Goal: Information Seeking & Learning: Learn about a topic

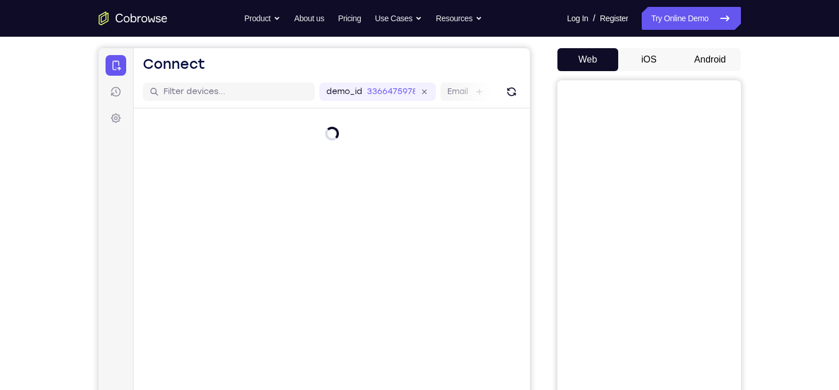
click at [713, 58] on button "Android" at bounding box center [710, 59] width 61 height 23
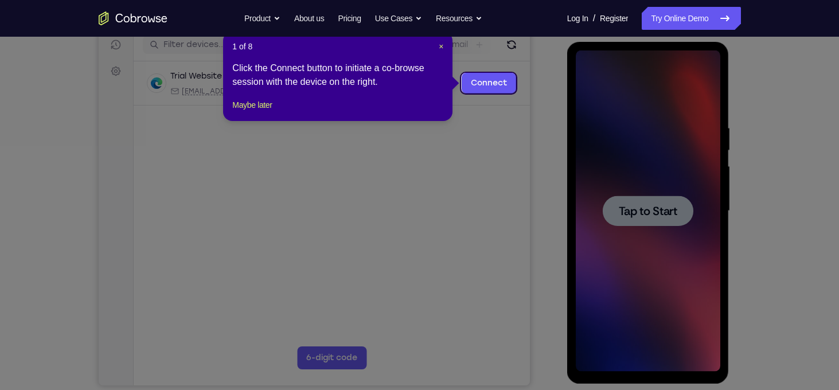
click at [444, 50] on div "1 of 8 × Click the Connect button to initiate a co-browse session with the devi…" at bounding box center [338, 77] width 230 height 90
click at [442, 48] on span "×" at bounding box center [441, 46] width 5 height 9
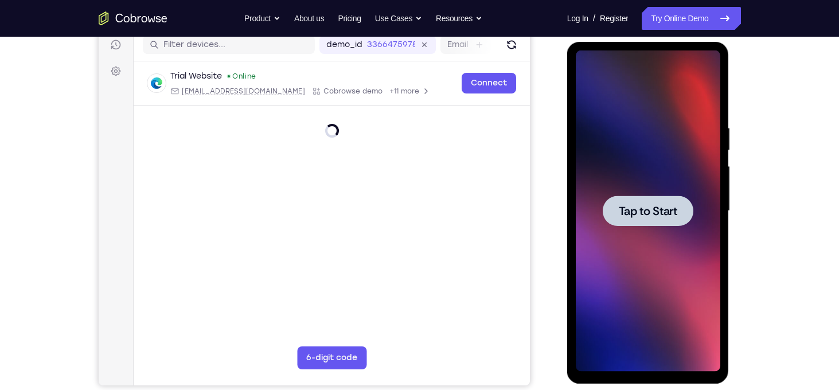
click at [664, 129] on div at bounding box center [648, 210] width 145 height 321
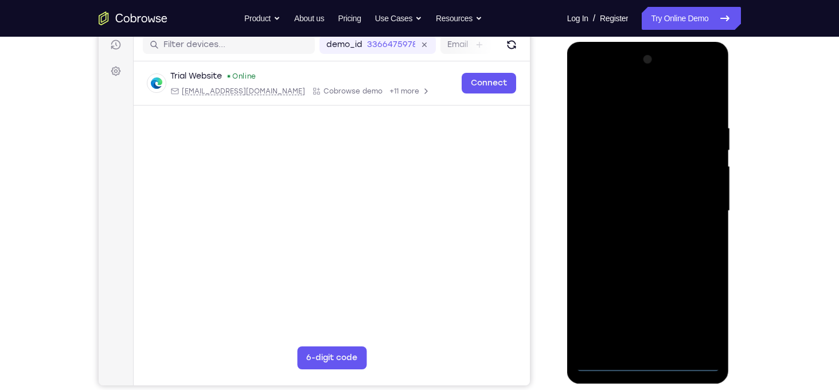
click at [647, 370] on div at bounding box center [648, 210] width 145 height 321
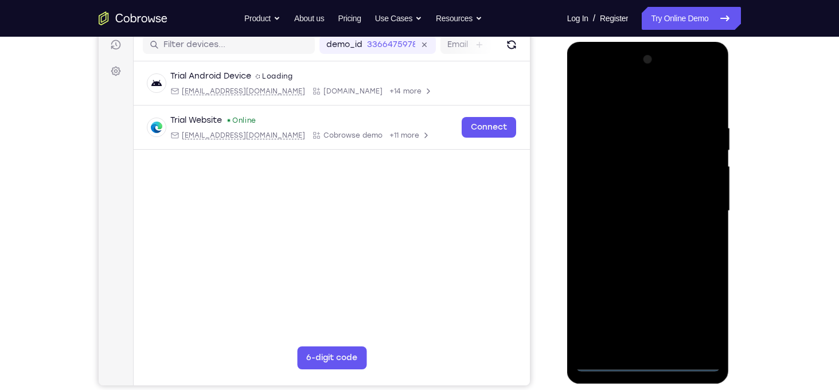
click at [692, 313] on div at bounding box center [648, 210] width 145 height 321
click at [607, 103] on div at bounding box center [648, 210] width 145 height 321
click at [696, 204] on div at bounding box center [648, 210] width 145 height 321
click at [635, 233] on div at bounding box center [648, 210] width 145 height 321
click at [619, 197] on div at bounding box center [648, 210] width 145 height 321
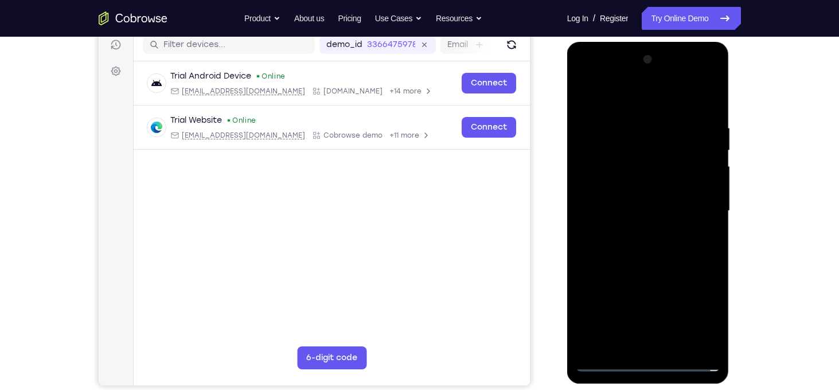
click at [620, 188] on div at bounding box center [648, 210] width 145 height 321
click at [633, 205] on div at bounding box center [648, 210] width 145 height 321
click at [711, 116] on div at bounding box center [648, 210] width 145 height 321
click at [713, 330] on div at bounding box center [648, 210] width 145 height 321
drag, startPoint x: 601, startPoint y: 92, endPoint x: 713, endPoint y: 103, distance: 113.0
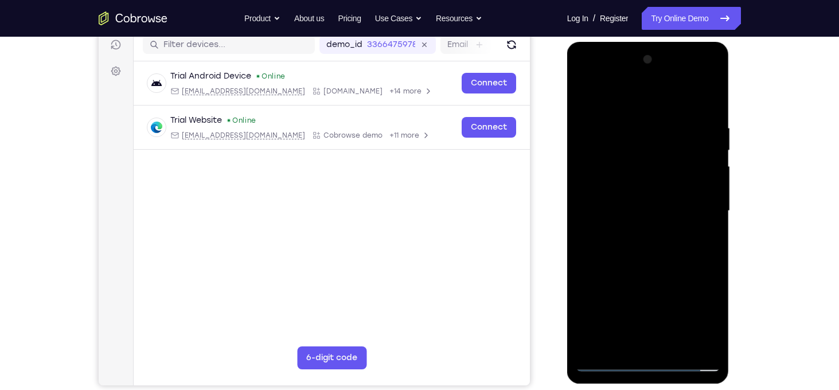
click at [713, 103] on div at bounding box center [648, 210] width 145 height 321
click at [678, 344] on div at bounding box center [648, 210] width 145 height 321
click at [654, 273] on div at bounding box center [648, 210] width 145 height 321
click at [627, 177] on div at bounding box center [648, 210] width 145 height 321
click at [629, 322] on div at bounding box center [648, 210] width 145 height 321
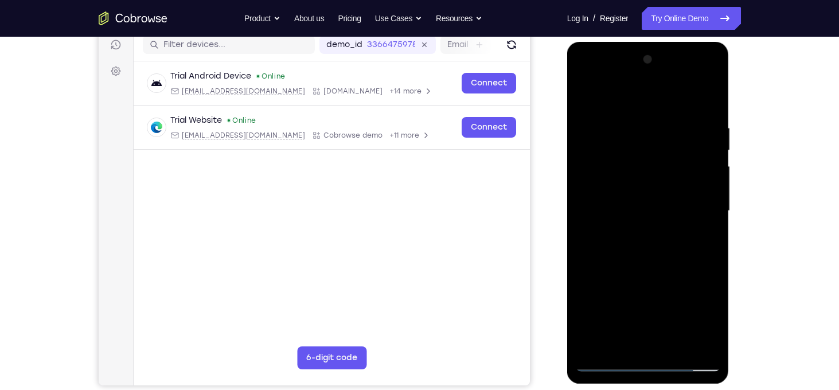
click at [641, 318] on div at bounding box center [648, 210] width 145 height 321
click at [622, 305] on div at bounding box center [648, 210] width 145 height 321
click at [621, 306] on div at bounding box center [648, 210] width 145 height 321
click at [615, 347] on div at bounding box center [648, 210] width 145 height 321
click at [586, 102] on div at bounding box center [648, 210] width 145 height 321
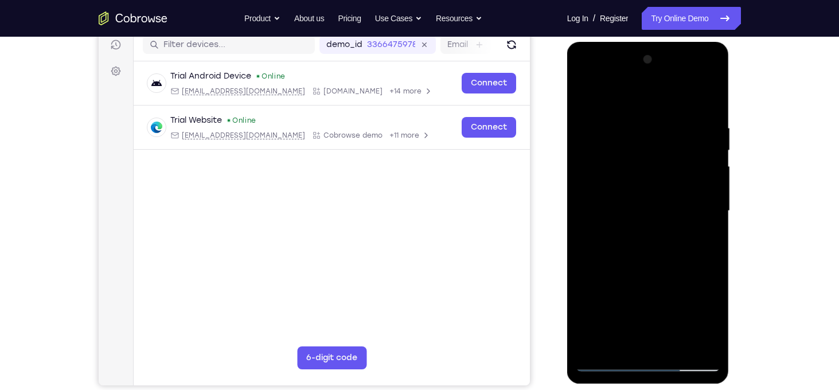
click at [639, 209] on div at bounding box center [648, 210] width 145 height 321
click at [708, 322] on div at bounding box center [648, 210] width 145 height 321
click at [586, 102] on div at bounding box center [648, 210] width 145 height 321
click at [636, 208] on div at bounding box center [648, 210] width 145 height 321
click at [585, 99] on div at bounding box center [648, 210] width 145 height 321
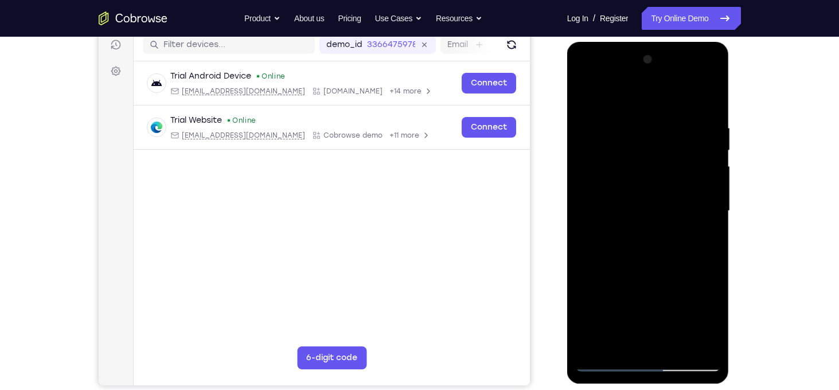
click at [585, 99] on div at bounding box center [648, 210] width 145 height 321
click at [675, 347] on div at bounding box center [648, 210] width 145 height 321
click at [632, 177] on div at bounding box center [648, 210] width 145 height 321
click at [586, 96] on div at bounding box center [648, 210] width 145 height 321
click at [639, 207] on div at bounding box center [648, 210] width 145 height 321
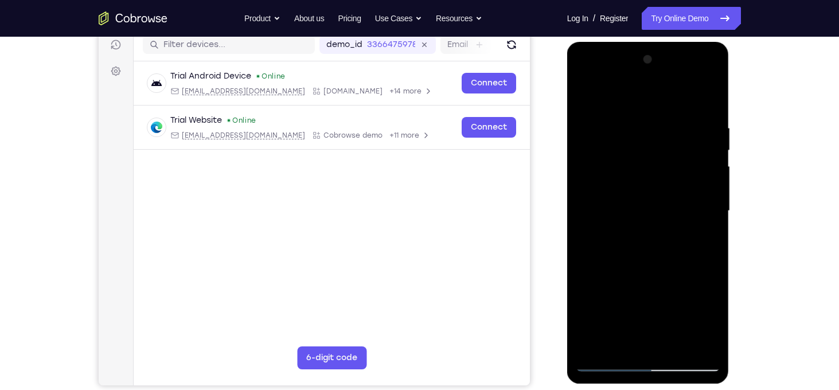
drag, startPoint x: 625, startPoint y: 145, endPoint x: 630, endPoint y: 136, distance: 10.3
click at [630, 136] on div at bounding box center [648, 210] width 145 height 321
click at [581, 96] on div at bounding box center [648, 210] width 145 height 321
click at [632, 133] on div at bounding box center [648, 210] width 145 height 321
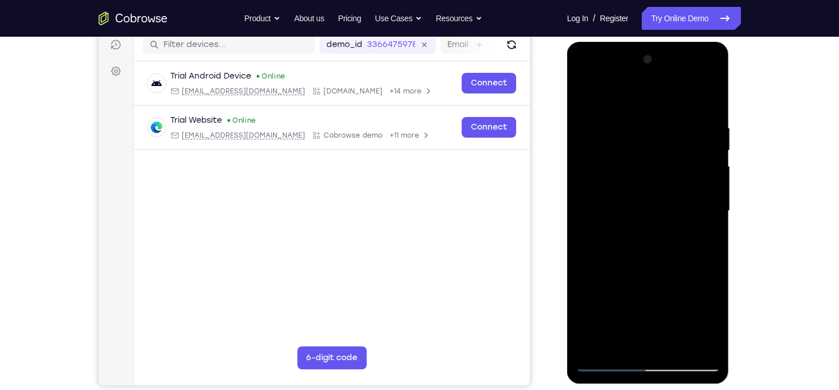
click at [698, 217] on div at bounding box center [648, 210] width 145 height 321
click at [703, 212] on div at bounding box center [648, 210] width 145 height 321
click at [707, 150] on div at bounding box center [648, 210] width 145 height 321
drag, startPoint x: 684, startPoint y: 216, endPoint x: 675, endPoint y: 230, distance: 16.6
click at [675, 230] on div at bounding box center [648, 210] width 145 height 321
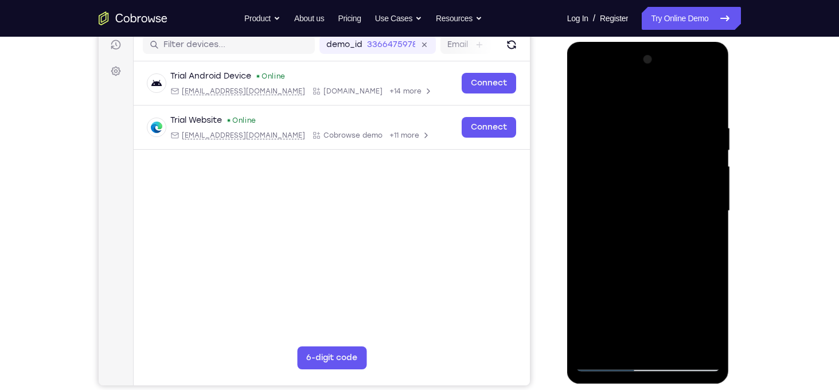
click at [650, 209] on div at bounding box center [648, 210] width 145 height 321
click at [713, 160] on div at bounding box center [648, 210] width 145 height 321
click at [585, 212] on div at bounding box center [648, 210] width 145 height 321
click at [641, 347] on div at bounding box center [648, 210] width 145 height 321
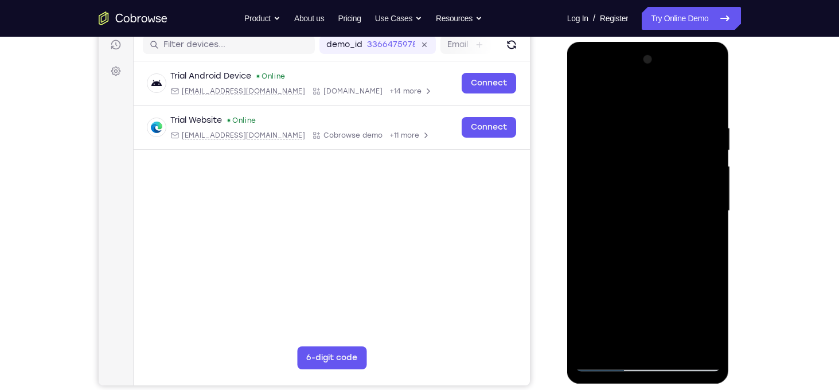
click at [707, 221] on div at bounding box center [648, 210] width 145 height 321
click at [672, 344] on div at bounding box center [648, 210] width 145 height 321
click at [703, 343] on div at bounding box center [648, 210] width 145 height 321
click at [712, 225] on div at bounding box center [648, 210] width 145 height 321
click at [709, 224] on div at bounding box center [648, 210] width 145 height 321
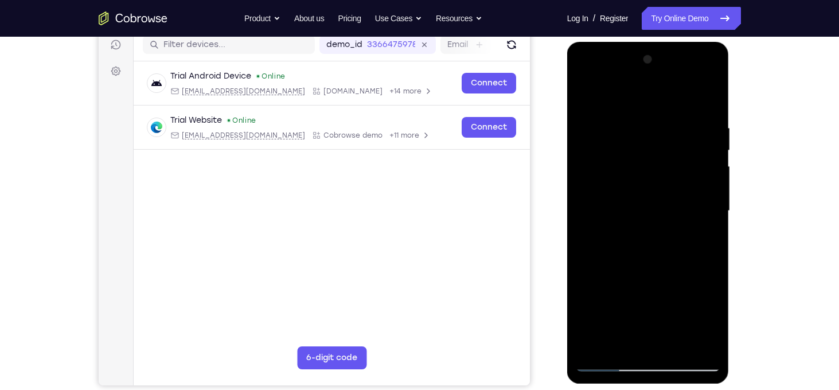
click at [709, 224] on div at bounding box center [648, 210] width 145 height 321
click at [707, 193] on div at bounding box center [648, 210] width 145 height 321
click at [695, 344] on div at bounding box center [648, 210] width 145 height 321
click at [707, 205] on div at bounding box center [648, 210] width 145 height 321
click at [703, 136] on div at bounding box center [648, 210] width 145 height 321
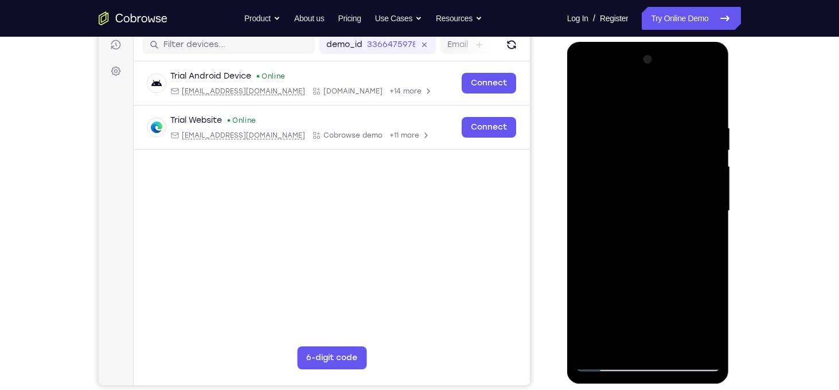
click at [703, 136] on div at bounding box center [648, 210] width 145 height 321
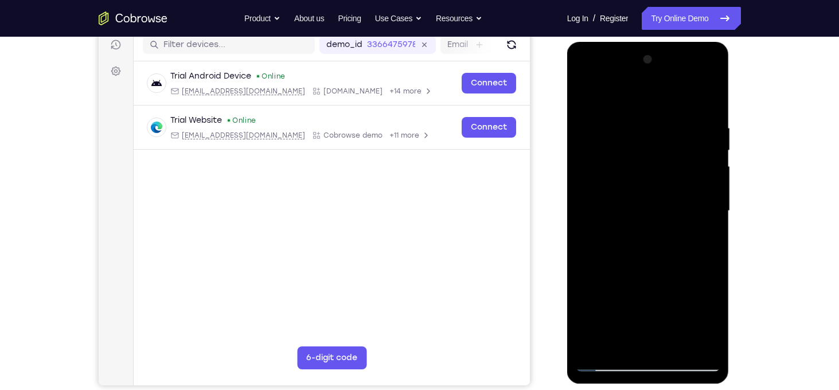
click at [712, 161] on div at bounding box center [648, 210] width 145 height 321
click at [675, 347] on div at bounding box center [648, 210] width 145 height 321
click at [632, 189] on div at bounding box center [648, 210] width 145 height 321
click at [582, 96] on div at bounding box center [648, 210] width 145 height 321
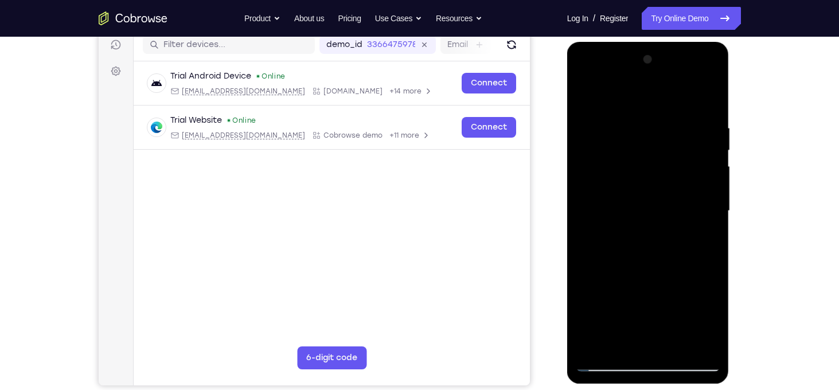
click at [620, 351] on div at bounding box center [648, 210] width 145 height 321
click at [598, 129] on div at bounding box center [648, 210] width 145 height 321
click at [715, 186] on div at bounding box center [648, 210] width 145 height 321
click at [713, 184] on div at bounding box center [648, 210] width 145 height 321
click at [713, 185] on div at bounding box center [648, 210] width 145 height 321
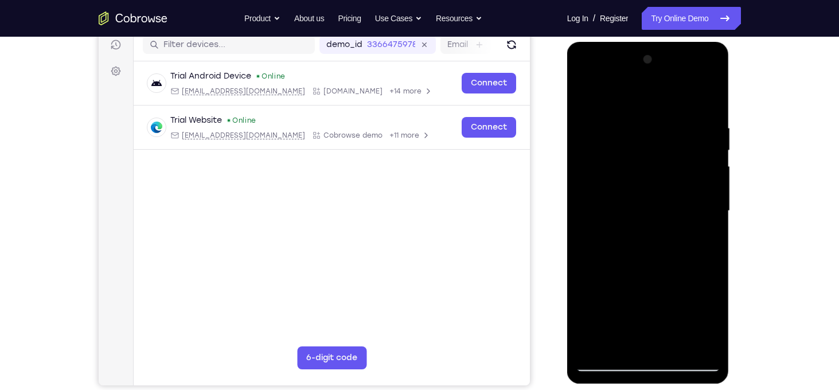
click at [713, 185] on div at bounding box center [648, 210] width 145 height 321
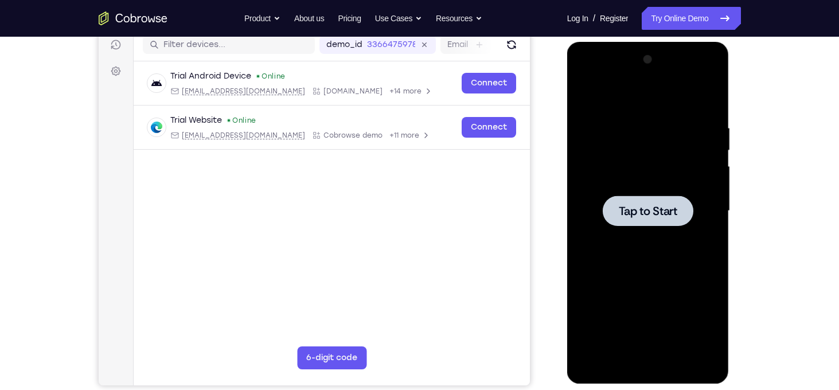
click at [643, 135] on div at bounding box center [648, 210] width 145 height 321
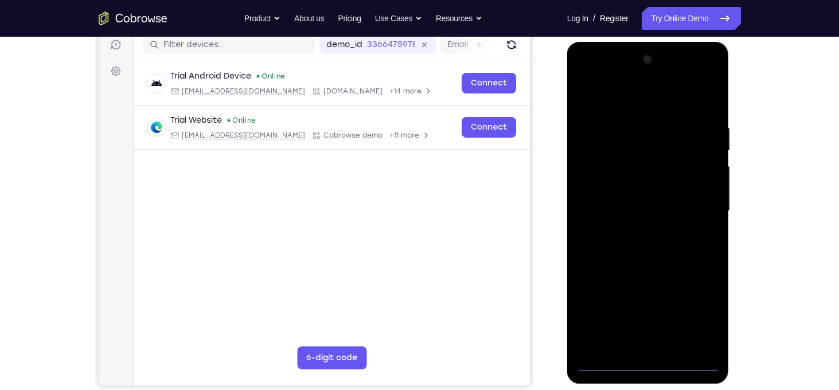
click at [648, 370] on div at bounding box center [648, 210] width 145 height 321
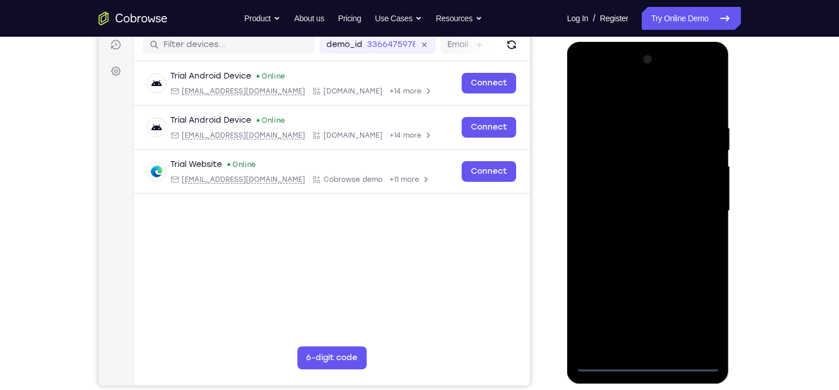
click at [705, 313] on div at bounding box center [648, 210] width 145 height 321
click at [615, 106] on div at bounding box center [648, 210] width 145 height 321
click at [694, 206] on div at bounding box center [648, 210] width 145 height 321
click at [635, 235] on div at bounding box center [648, 210] width 145 height 321
click at [624, 201] on div at bounding box center [648, 210] width 145 height 321
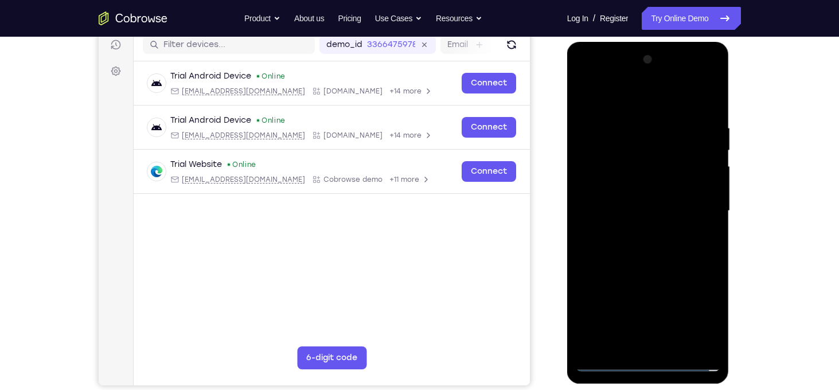
click at [624, 193] on div at bounding box center [648, 210] width 145 height 321
click at [634, 209] on div at bounding box center [648, 210] width 145 height 321
click at [710, 114] on div at bounding box center [648, 210] width 145 height 321
click at [716, 330] on div at bounding box center [648, 210] width 145 height 321
click at [620, 349] on div at bounding box center [648, 210] width 145 height 321
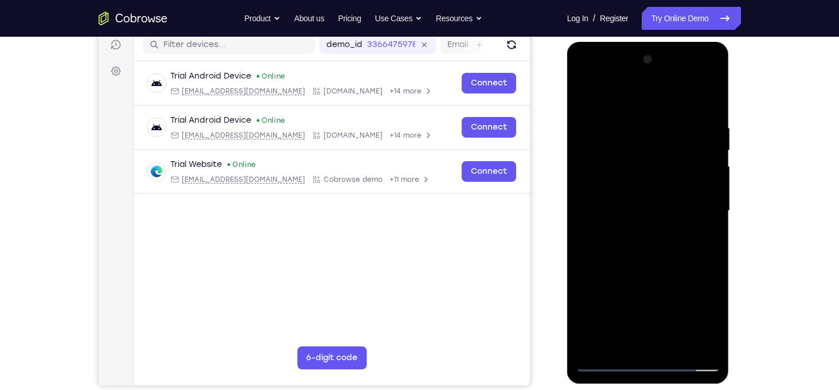
drag, startPoint x: 597, startPoint y: 108, endPoint x: 718, endPoint y: 108, distance: 120.5
click at [718, 108] on div at bounding box center [648, 210] width 145 height 321
click at [617, 189] on div at bounding box center [648, 210] width 145 height 321
click at [586, 97] on div at bounding box center [648, 210] width 145 height 321
click at [602, 136] on div at bounding box center [648, 210] width 145 height 321
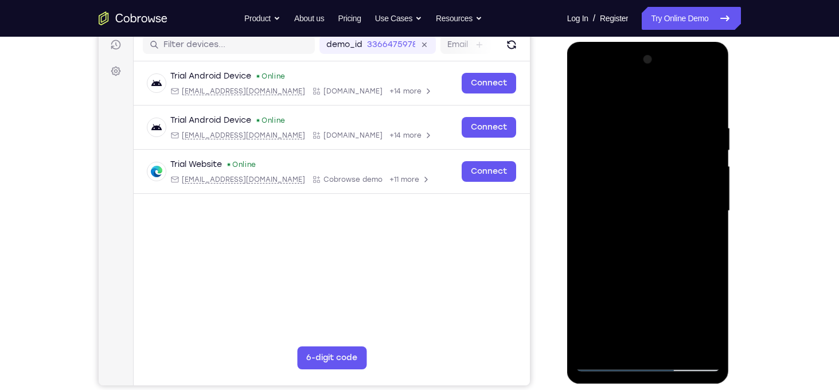
click at [585, 93] on div at bounding box center [648, 210] width 145 height 321
click at [648, 269] on div at bounding box center [648, 210] width 145 height 321
click at [586, 94] on div at bounding box center [648, 210] width 145 height 321
click at [598, 317] on div at bounding box center [648, 210] width 145 height 321
click at [675, 343] on div at bounding box center [648, 210] width 145 height 321
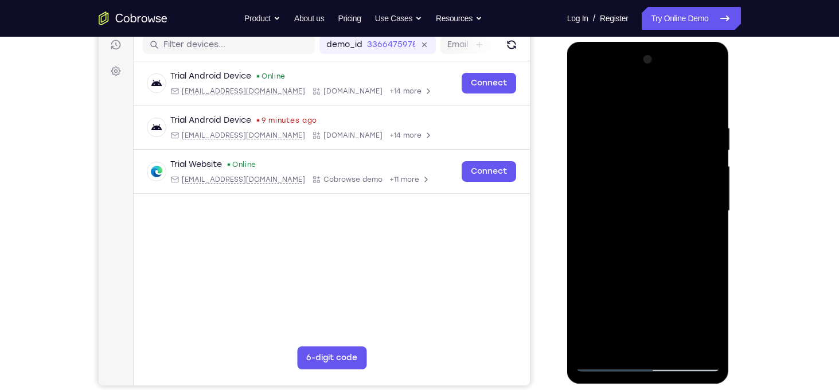
click at [652, 270] on div at bounding box center [648, 210] width 145 height 321
click at [618, 259] on div at bounding box center [648, 210] width 145 height 321
click at [585, 99] on div at bounding box center [648, 210] width 145 height 321
click at [705, 348] on div at bounding box center [648, 210] width 145 height 321
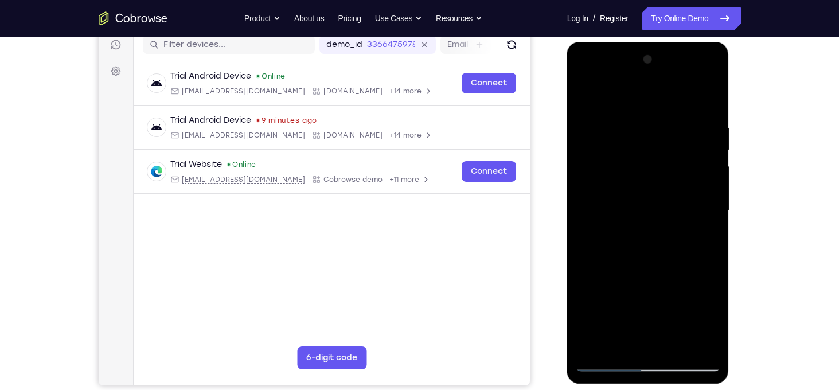
click at [597, 348] on div at bounding box center [648, 210] width 145 height 321
click at [678, 347] on div at bounding box center [648, 210] width 145 height 321
click at [588, 95] on div at bounding box center [648, 210] width 145 height 321
click at [710, 205] on div at bounding box center [648, 210] width 145 height 321
click at [713, 206] on div at bounding box center [648, 210] width 145 height 321
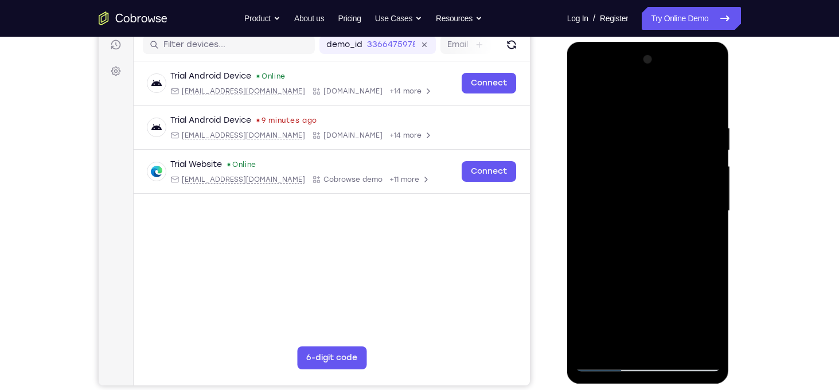
click at [713, 206] on div at bounding box center [648, 210] width 145 height 321
click at [678, 340] on div at bounding box center [648, 210] width 145 height 321
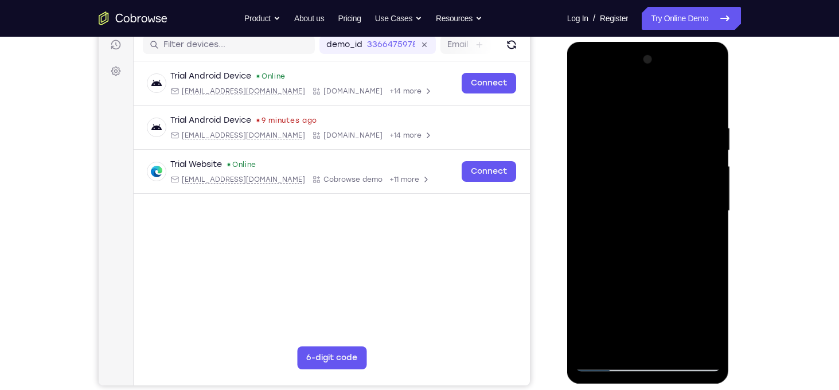
click at [586, 95] on div at bounding box center [648, 210] width 145 height 321
click at [711, 274] on div at bounding box center [648, 210] width 145 height 321
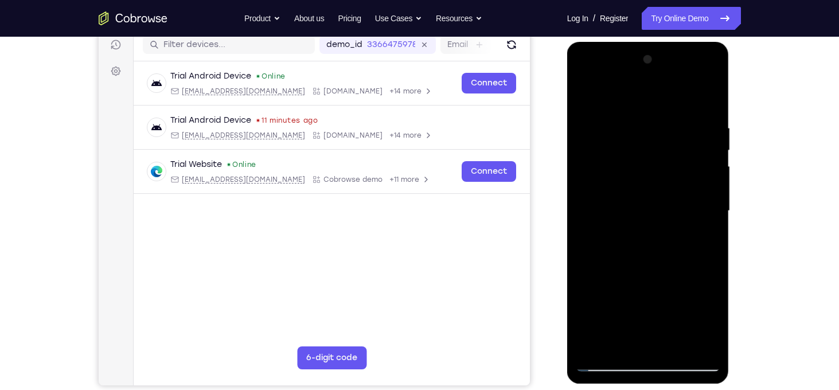
click at [711, 274] on div at bounding box center [648, 210] width 145 height 321
click at [712, 270] on div at bounding box center [648, 210] width 145 height 321
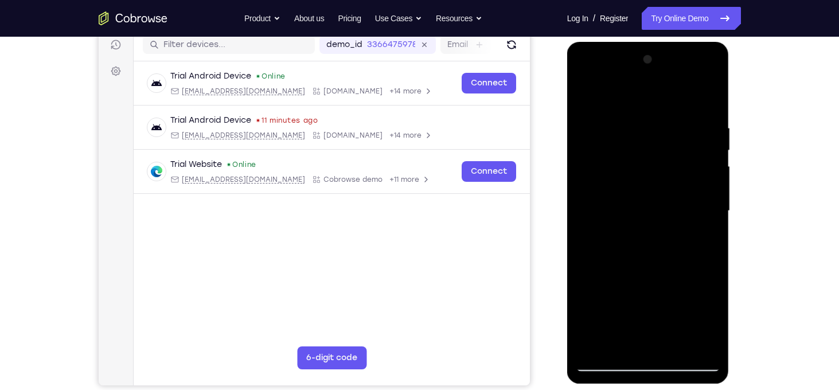
click at [712, 270] on div at bounding box center [648, 210] width 145 height 321
